Goal: Information Seeking & Learning: Learn about a topic

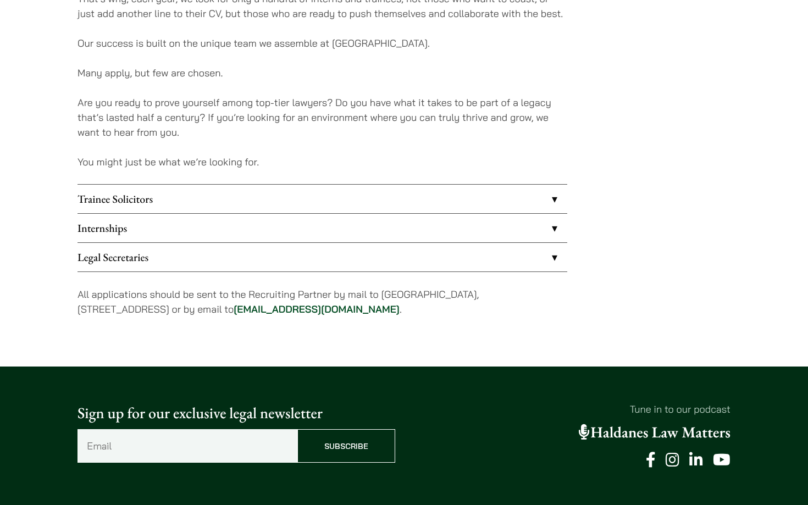
scroll to position [826, 0]
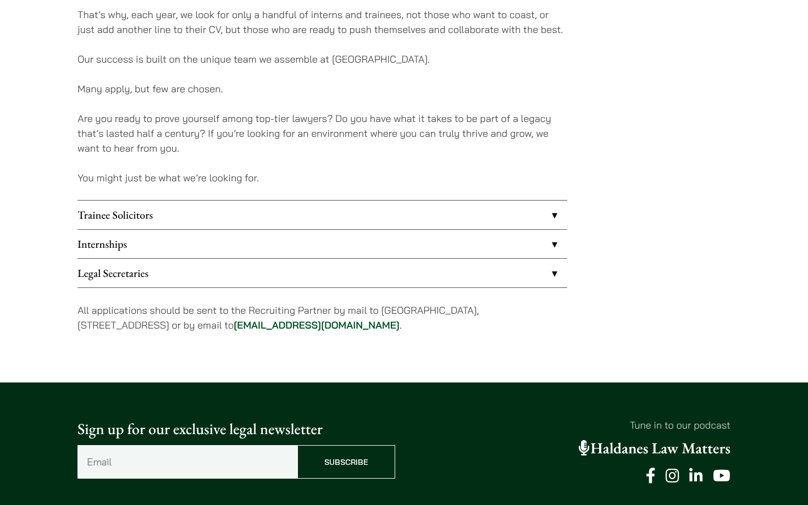
click at [131, 218] on link "Trainee Solicitors" at bounding box center [322, 215] width 490 height 29
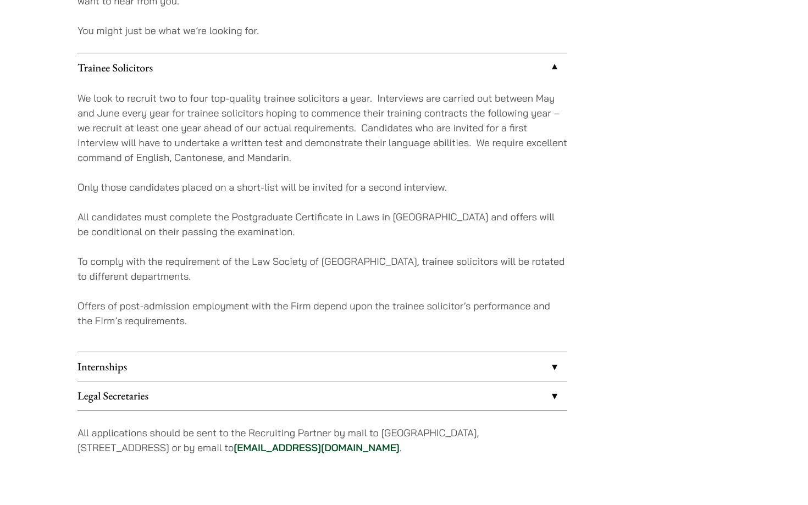
scroll to position [975, 0]
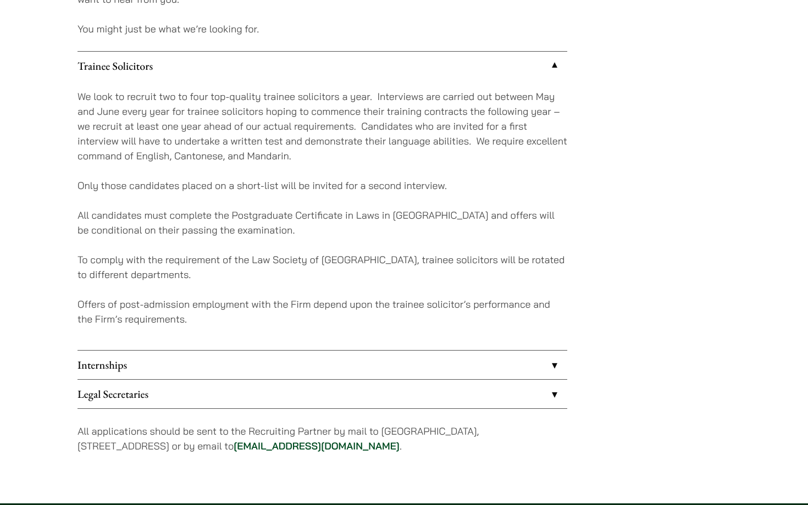
click at [109, 369] on link "Internships" at bounding box center [322, 365] width 490 height 29
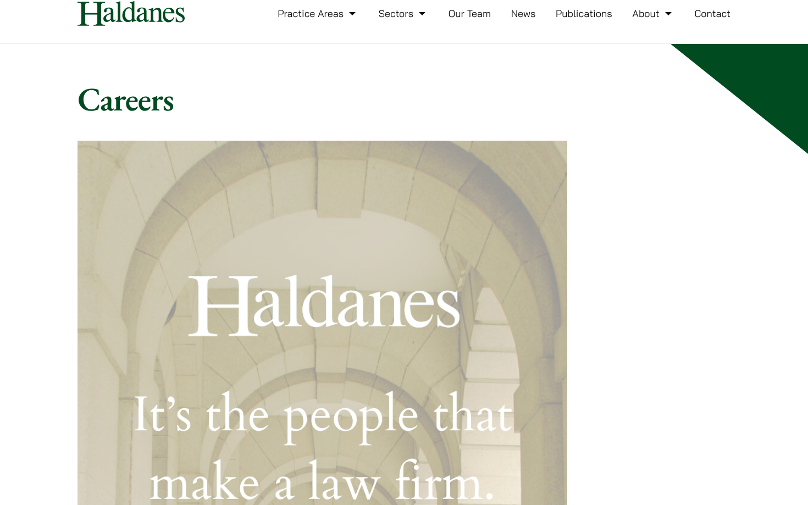
scroll to position [35, 0]
